Goal: Check status: Check status

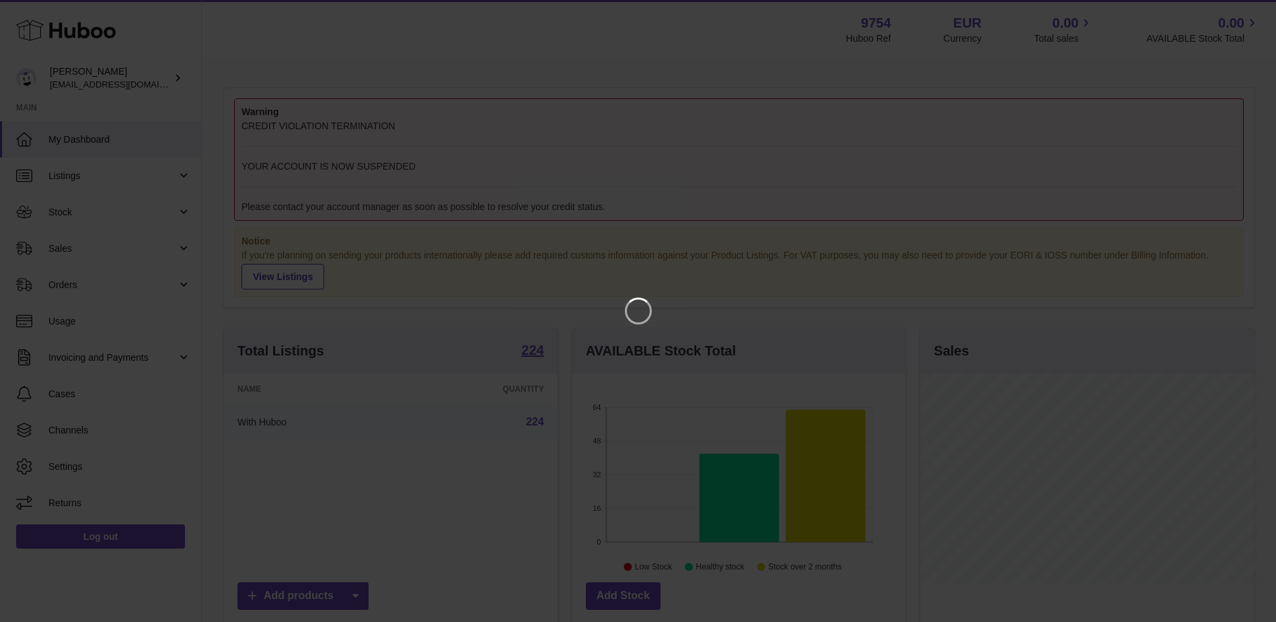
scroll to position [210, 336]
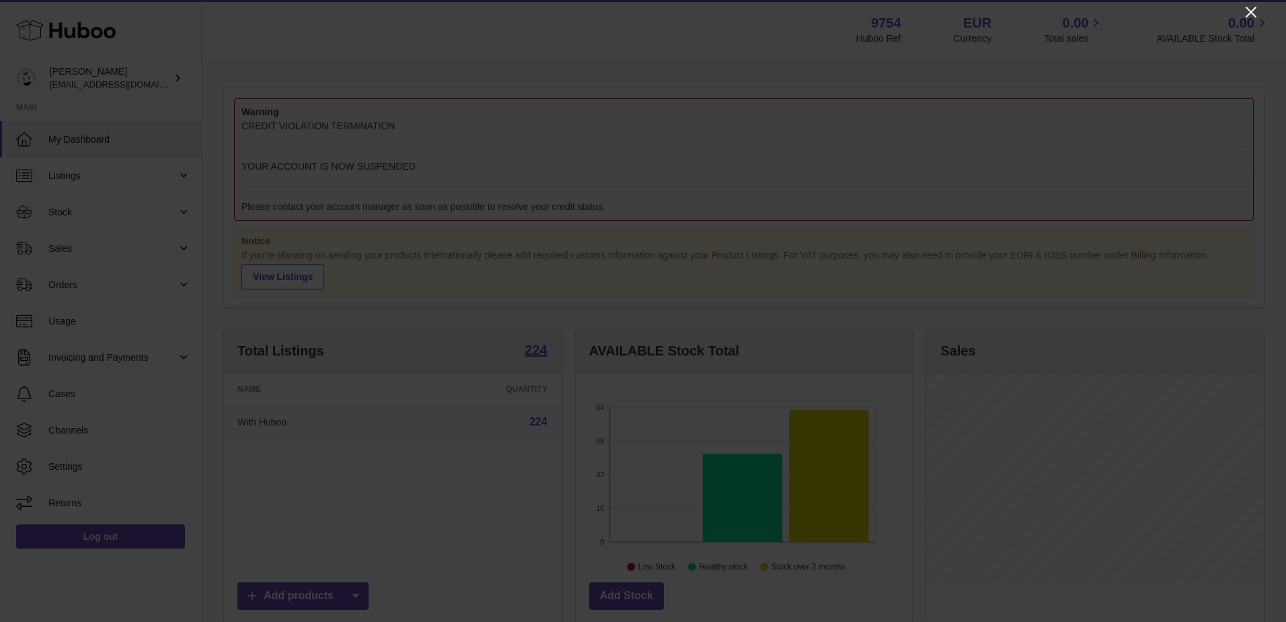
click at [1253, 4] on icon "Close" at bounding box center [1251, 12] width 16 height 16
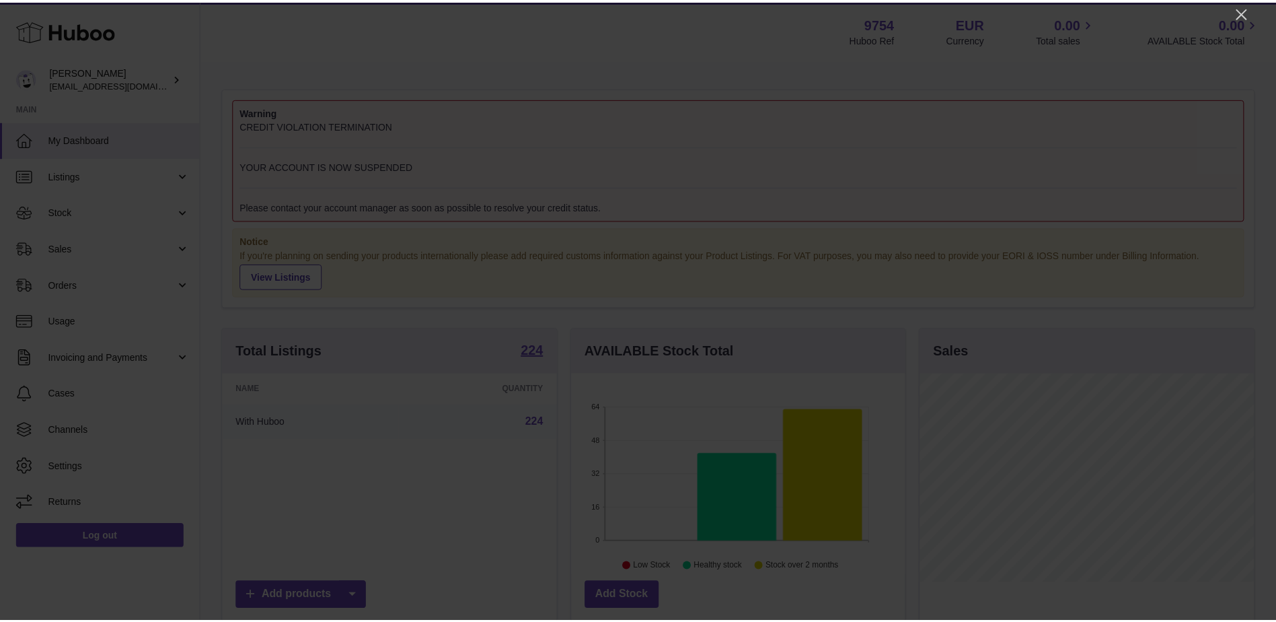
scroll to position [672491, 672368]
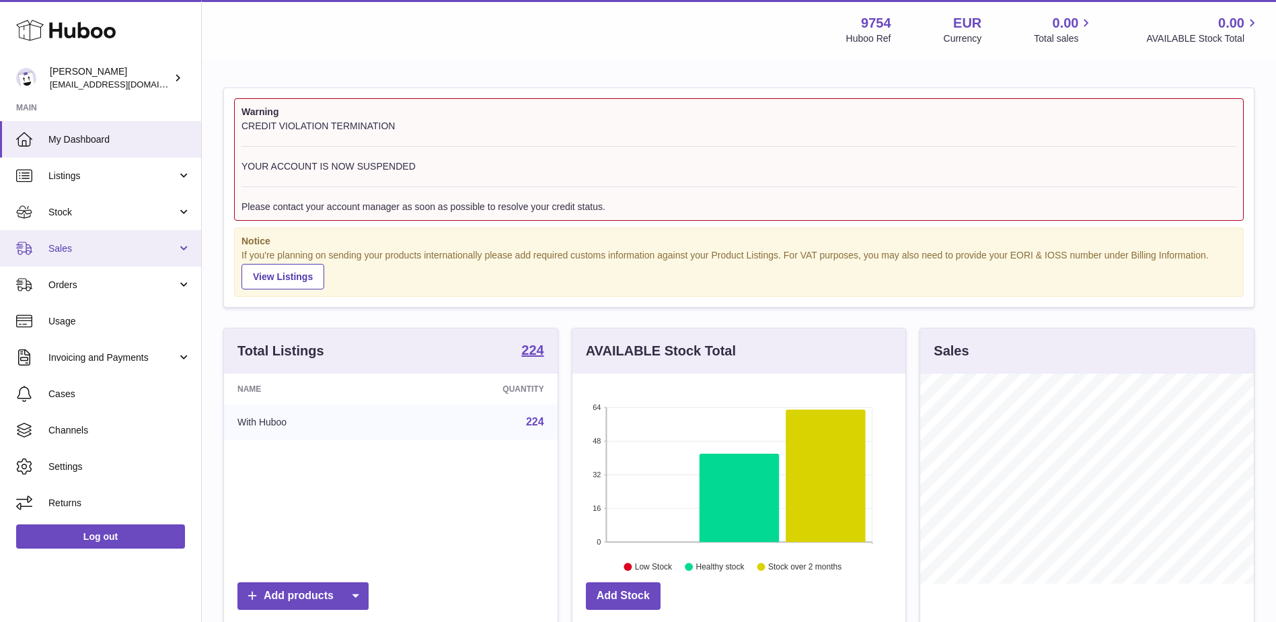
click at [76, 254] on span "Sales" at bounding box center [112, 248] width 128 height 13
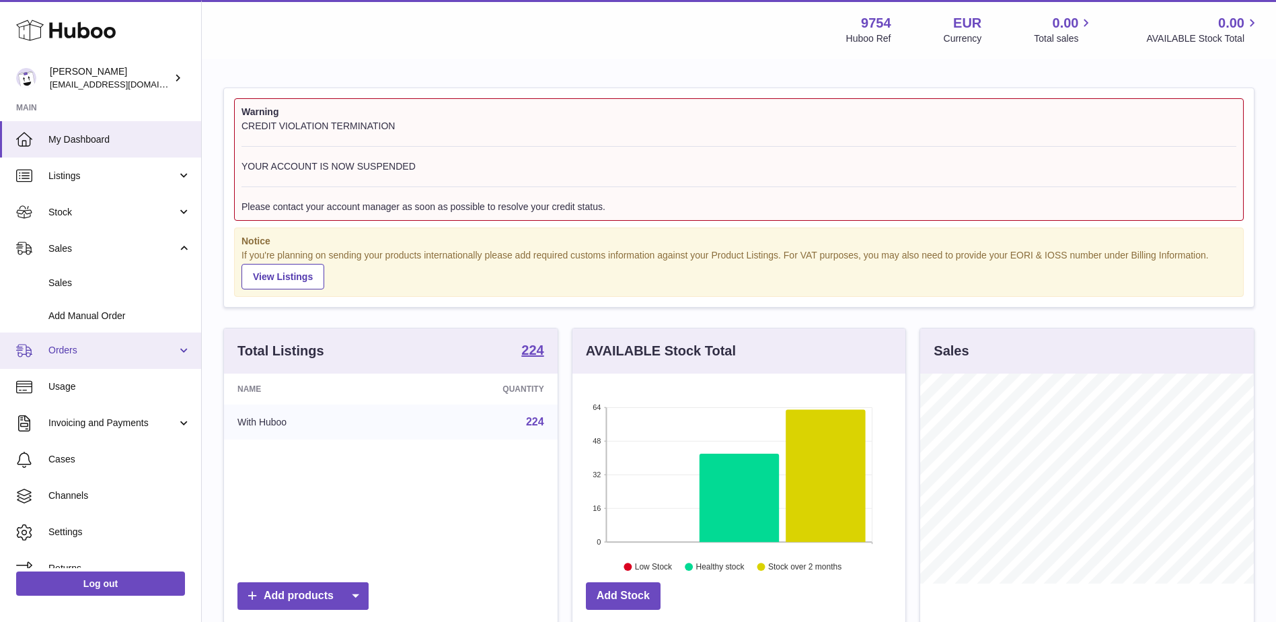
click at [72, 344] on span "Orders" at bounding box center [112, 350] width 128 height 13
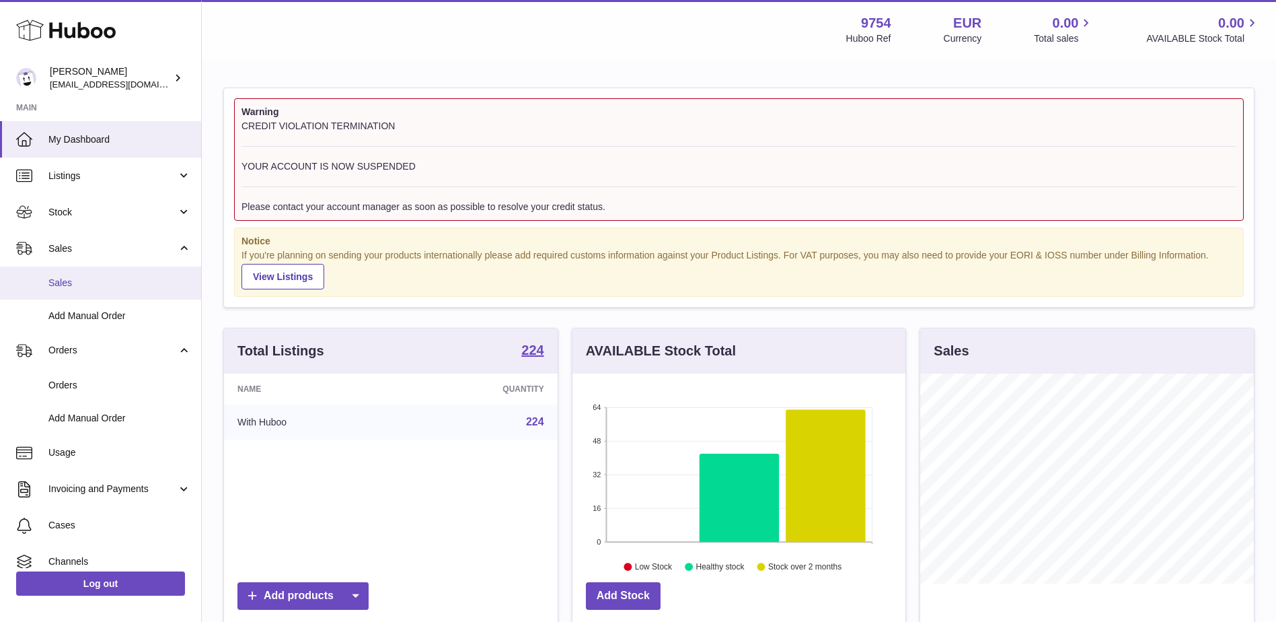
click at [72, 268] on link "Sales" at bounding box center [100, 282] width 201 height 33
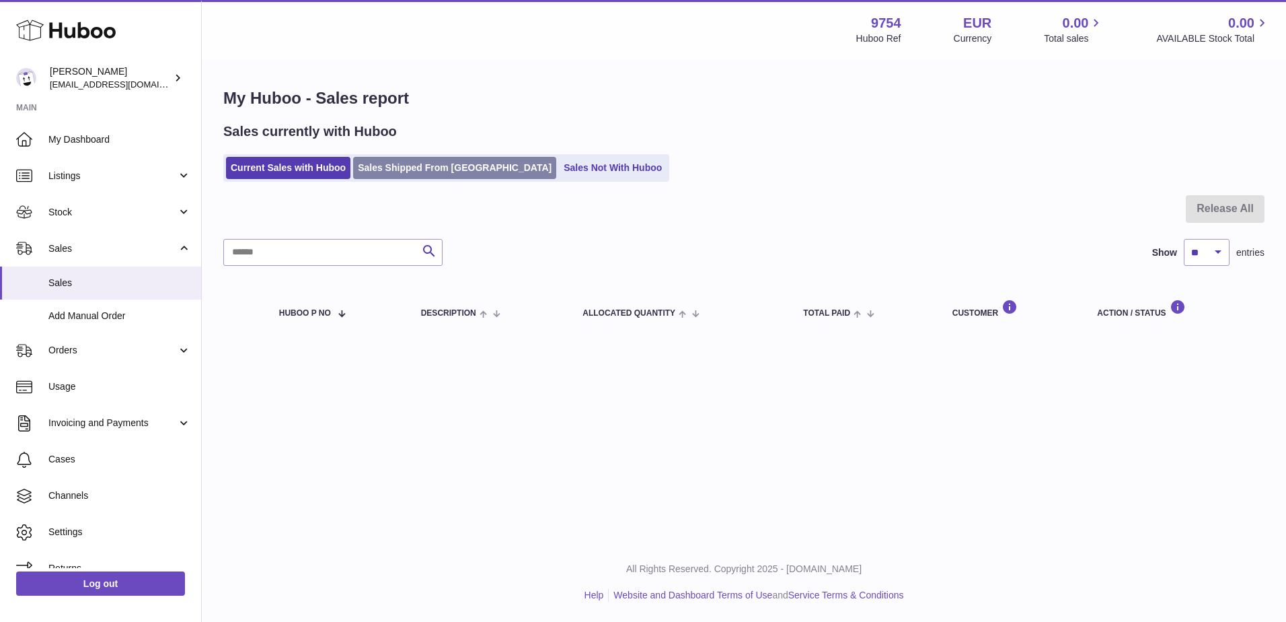
click at [421, 168] on link "Sales Shipped From [GEOGRAPHIC_DATA]" at bounding box center [454, 168] width 203 height 22
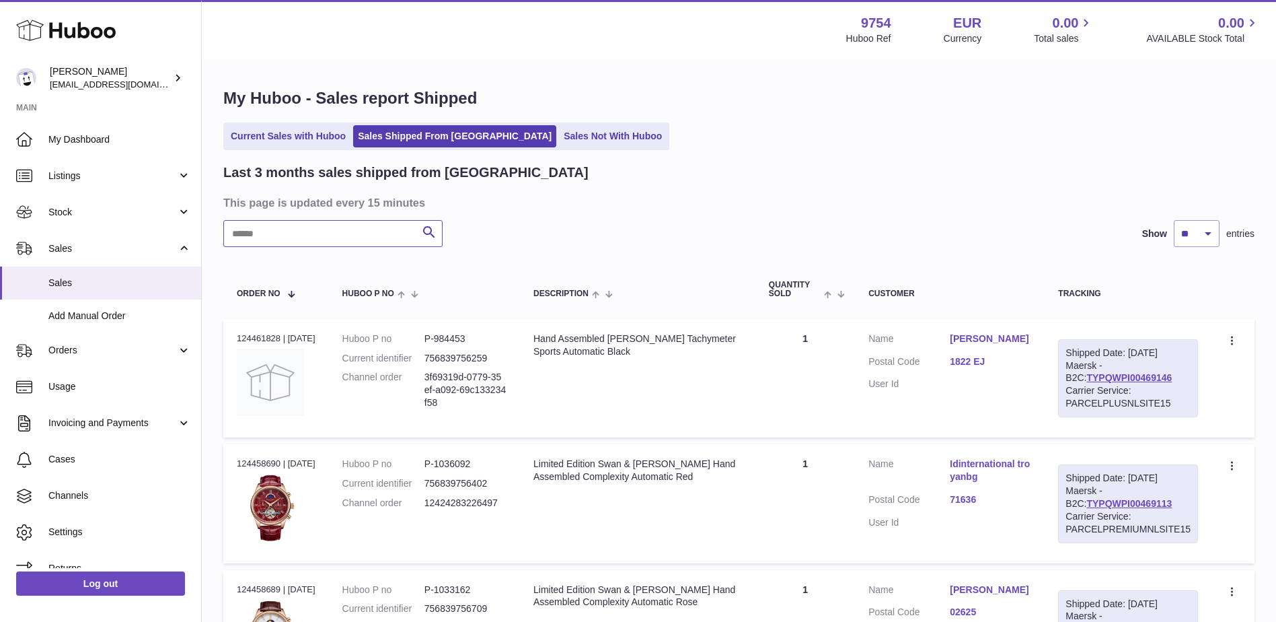
click at [307, 227] on input "text" at bounding box center [332, 233] width 219 height 27
paste input "**********"
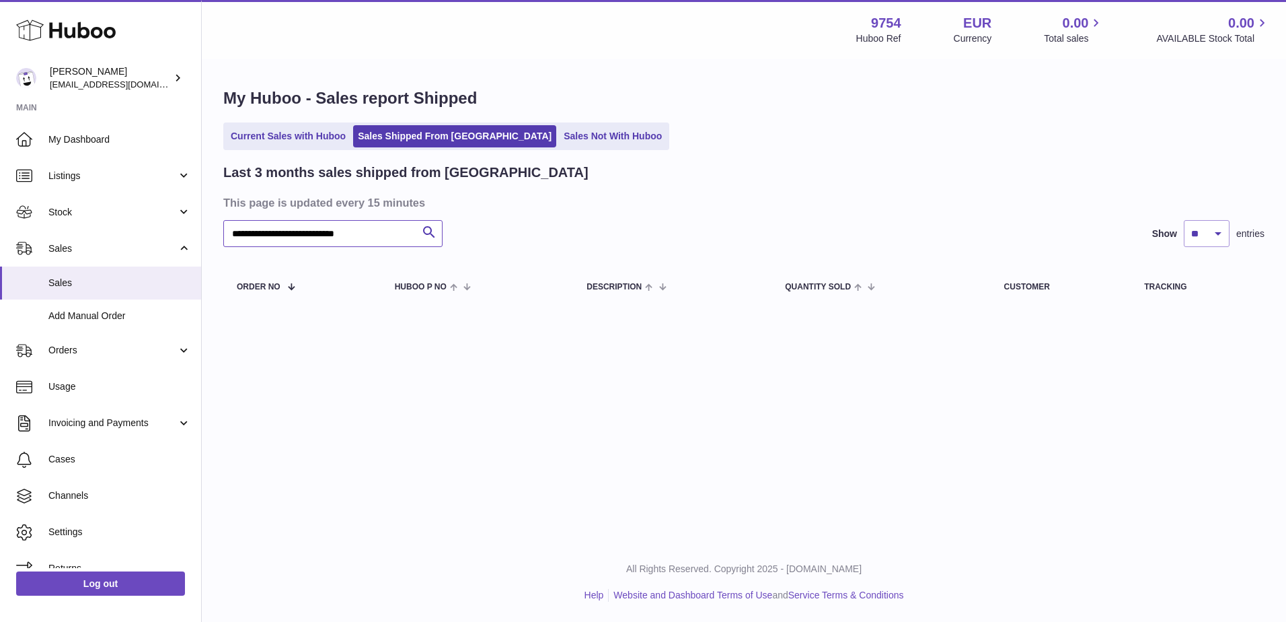
paste input "text"
type input "*****"
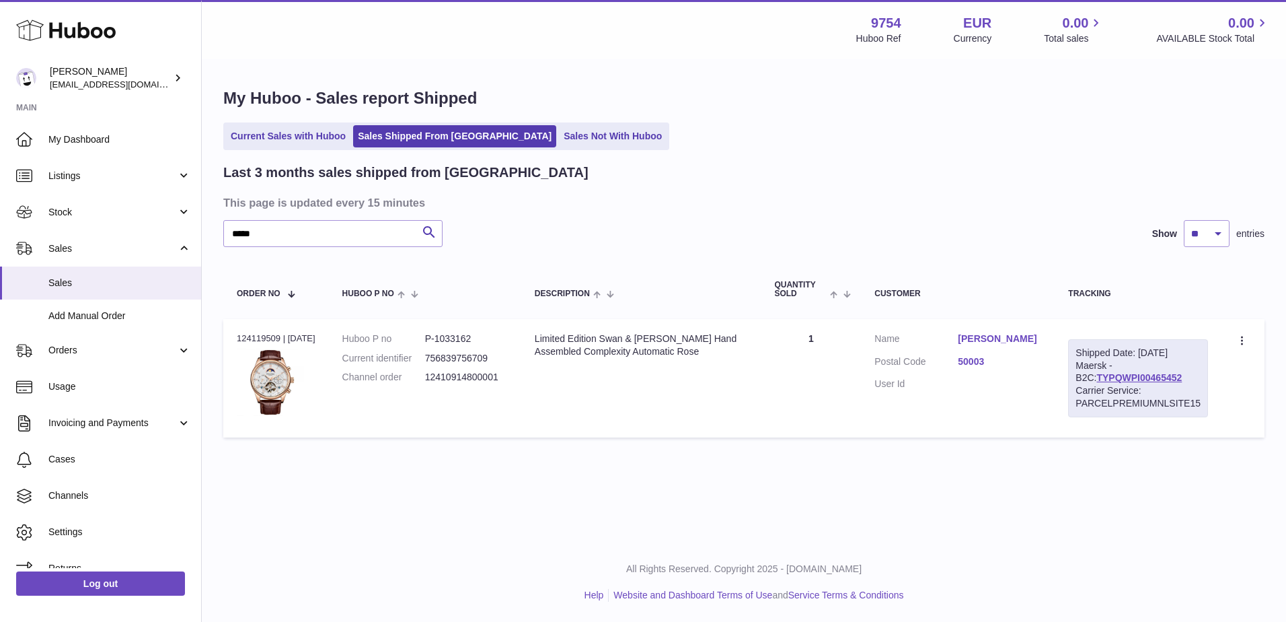
click at [1101, 368] on div "Shipped Date: [DATE] Maersk - B2C: TYPQWPI00465452 Carrier Service: PARCELPREMI…" at bounding box center [1138, 378] width 140 height 78
click at [1104, 375] on link "TYPQWPI00465452" at bounding box center [1139, 377] width 85 height 11
